Goal: Information Seeking & Learning: Find specific fact

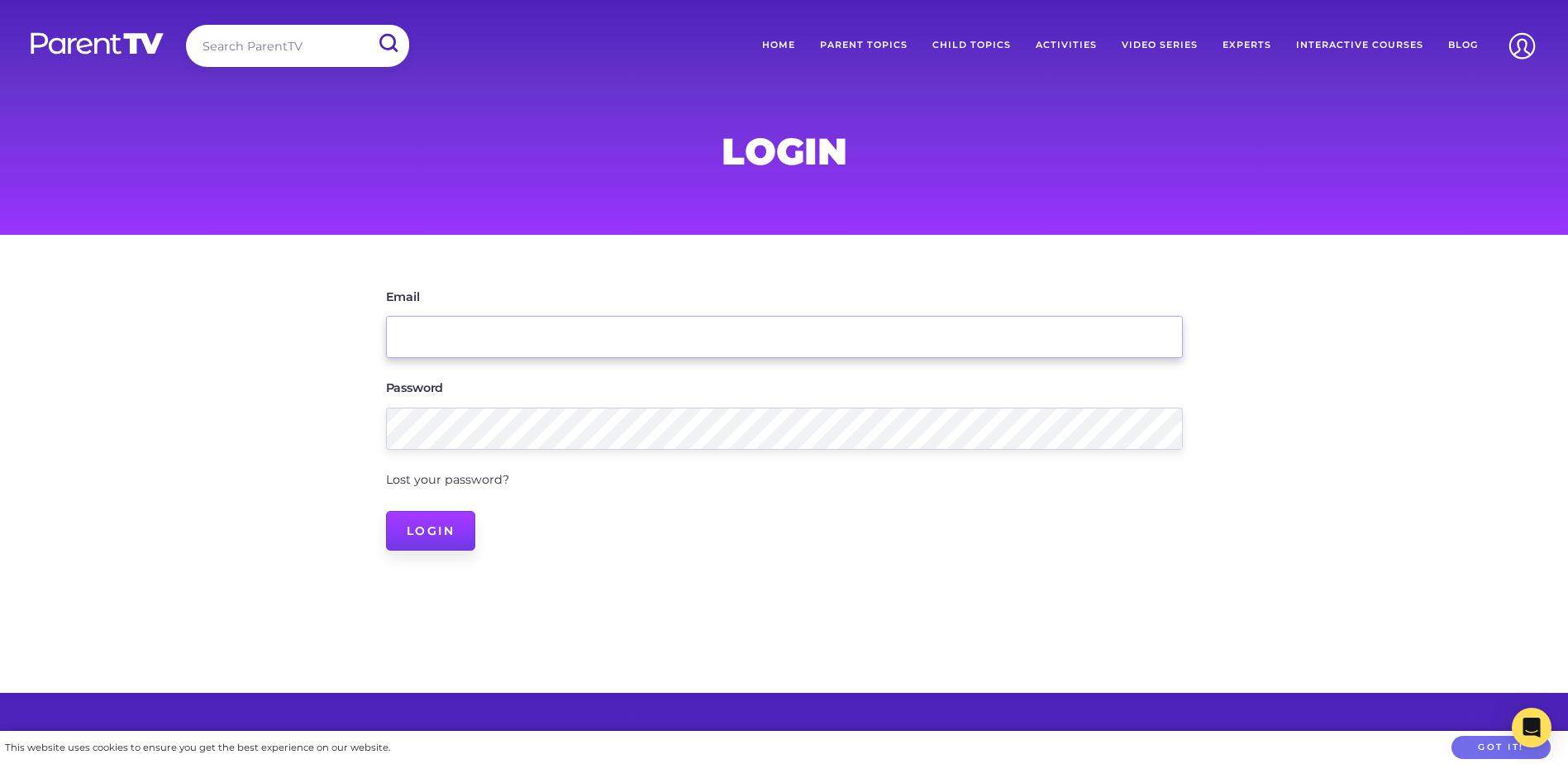
type input "[EMAIL_ADDRESS][DOMAIN_NAME]"
click at [437, 530] on input "Login" at bounding box center [430, 530] width 90 height 40
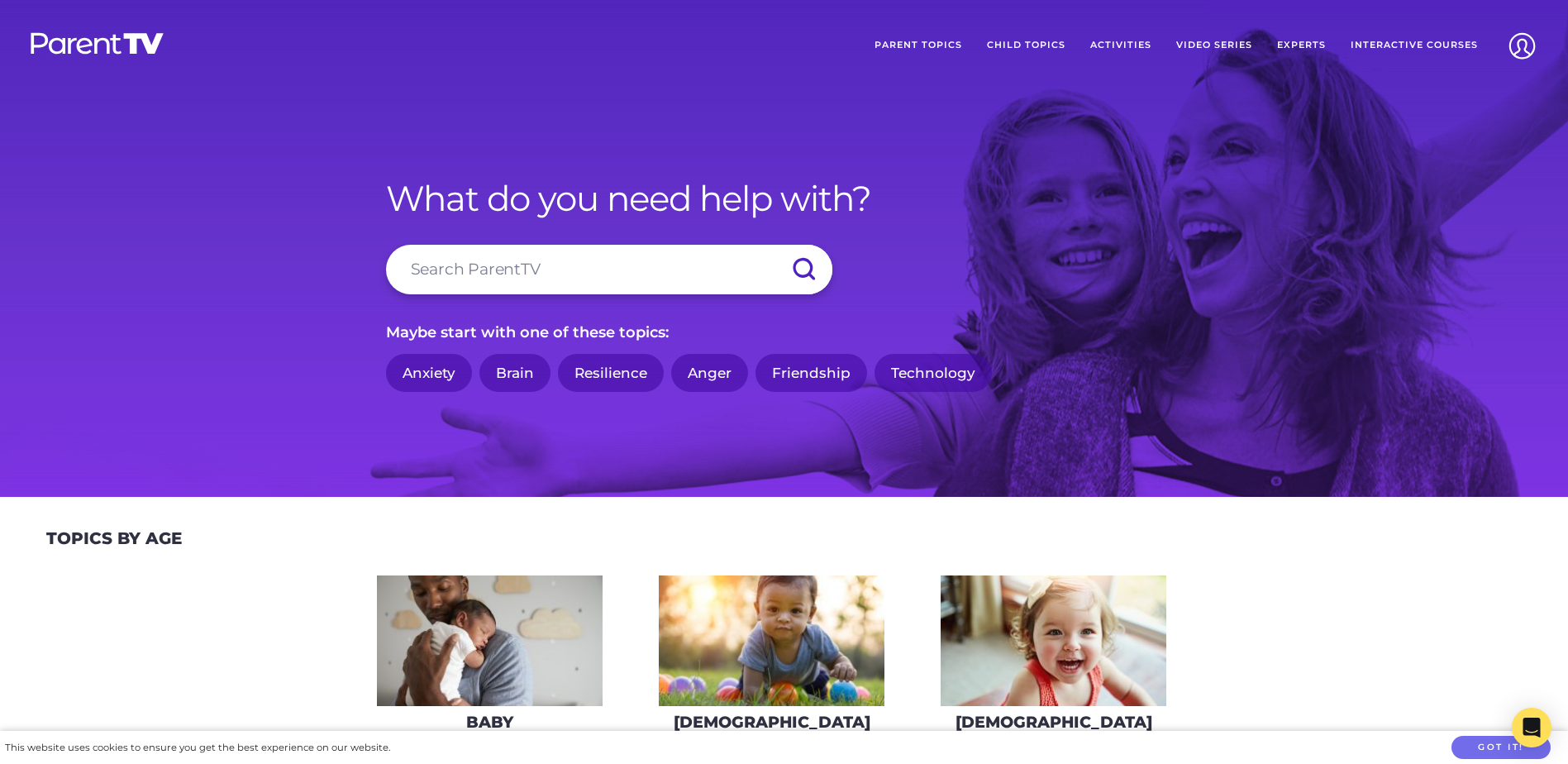
click at [465, 266] on input "search" at bounding box center [608, 270] width 446 height 50
type input "seen"
click at [809, 268] on input "submit" at bounding box center [802, 270] width 58 height 50
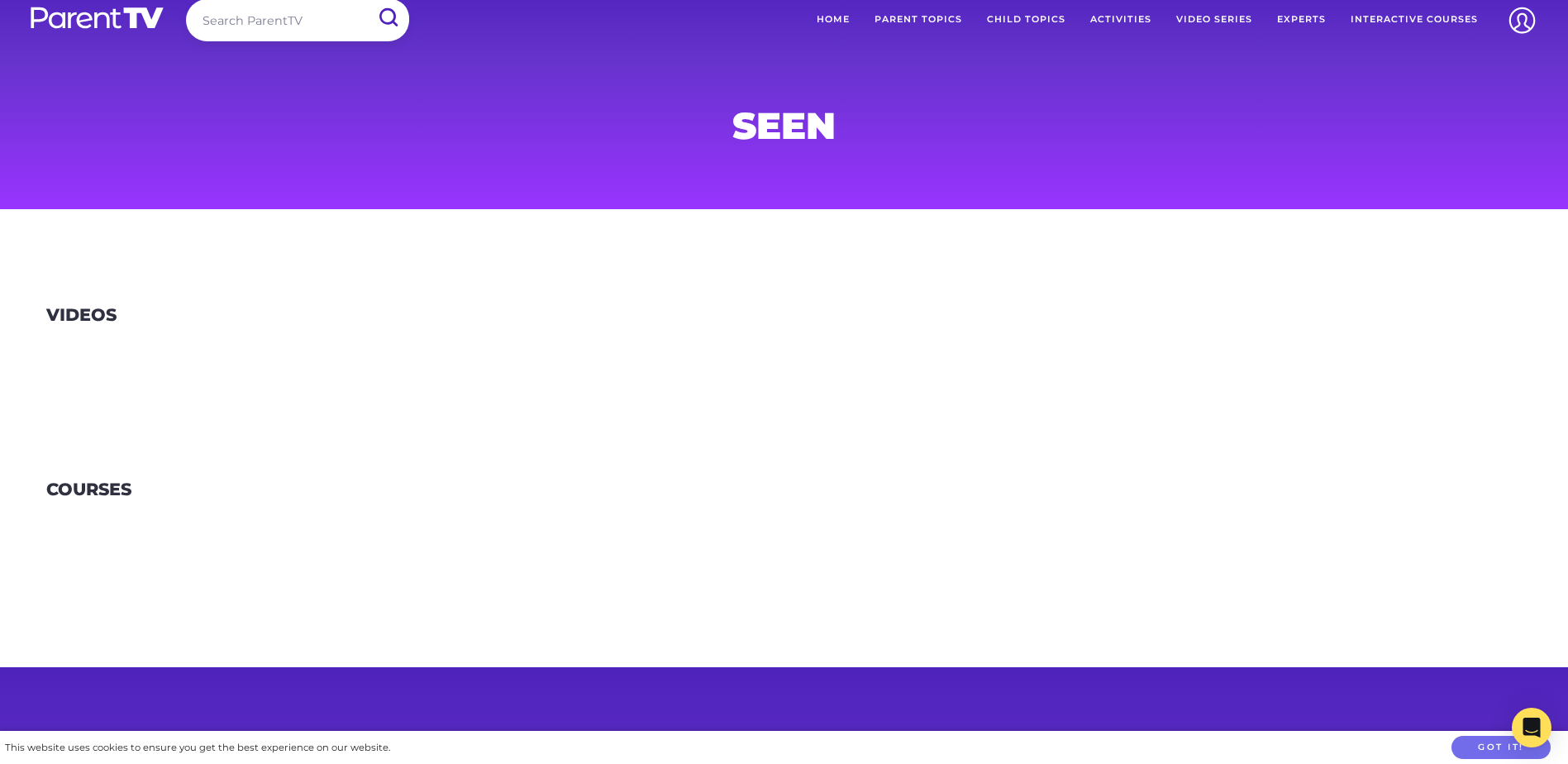
scroll to position [25, 0]
click at [836, 15] on link "Home" at bounding box center [833, 21] width 58 height 41
